Goal: Information Seeking & Learning: Learn about a topic

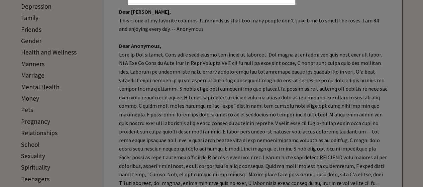
scroll to position [234, 0]
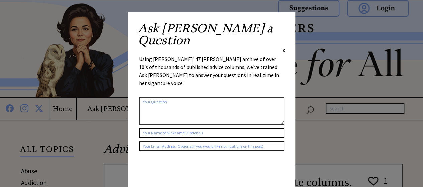
scroll to position [0, 0]
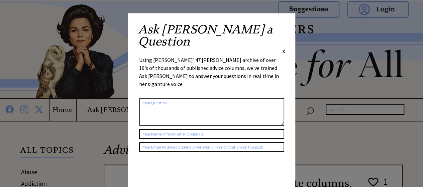
click at [286, 28] on div "Ask [PERSON_NAME] a Question X Using [PERSON_NAME]' 47 [PERSON_NAME] archive of…" at bounding box center [211, 126] width 167 height 226
click at [283, 48] on span "X" at bounding box center [283, 51] width 3 height 7
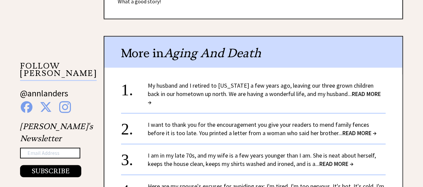
scroll to position [624, 0]
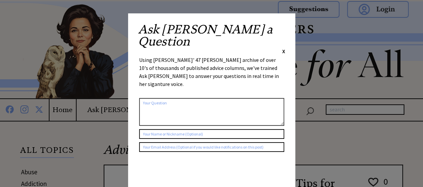
click at [285, 48] on span "X" at bounding box center [283, 51] width 3 height 7
click at [281, 26] on div "Ask Ann a Question X" at bounding box center [211, 38] width 147 height 31
click at [283, 48] on span "X" at bounding box center [283, 51] width 3 height 7
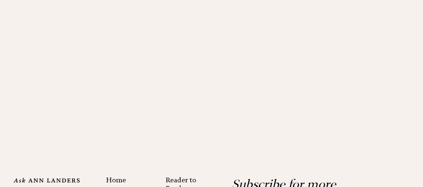
scroll to position [1003, 0]
